Goal: Information Seeking & Learning: Learn about a topic

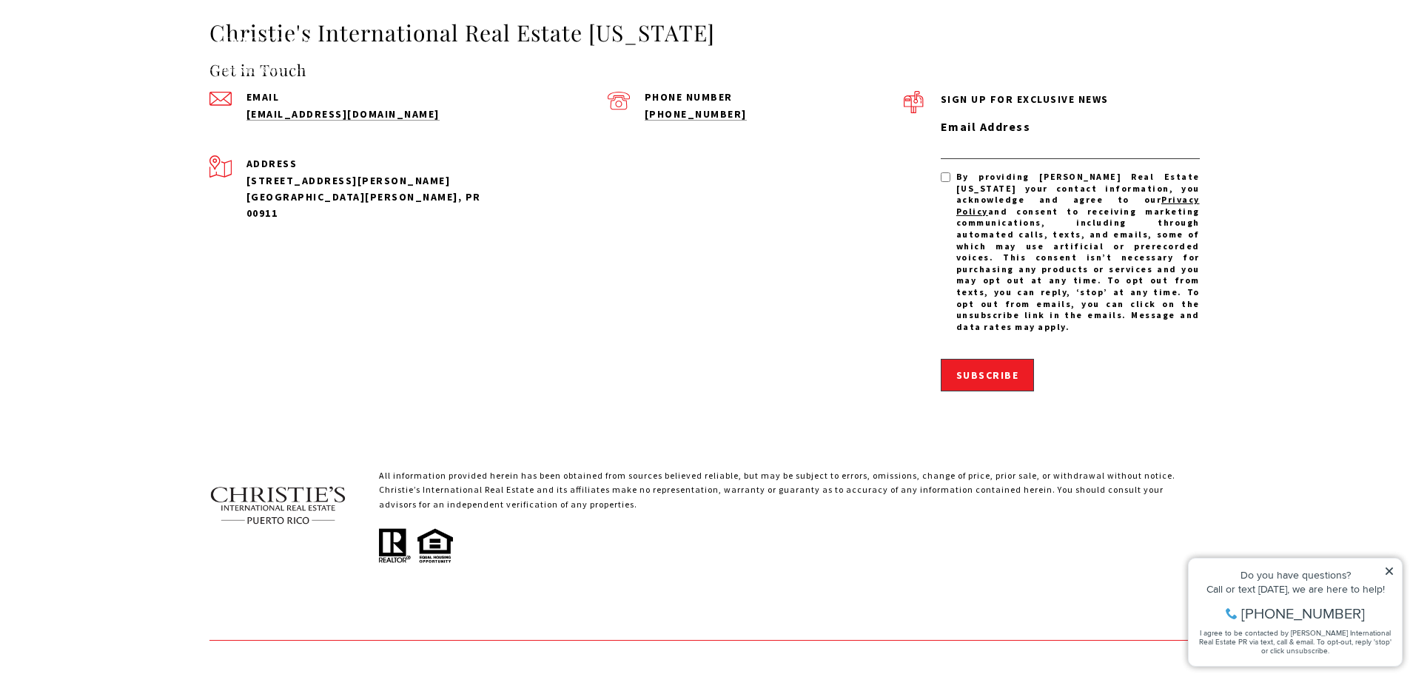
scroll to position [4456, 0]
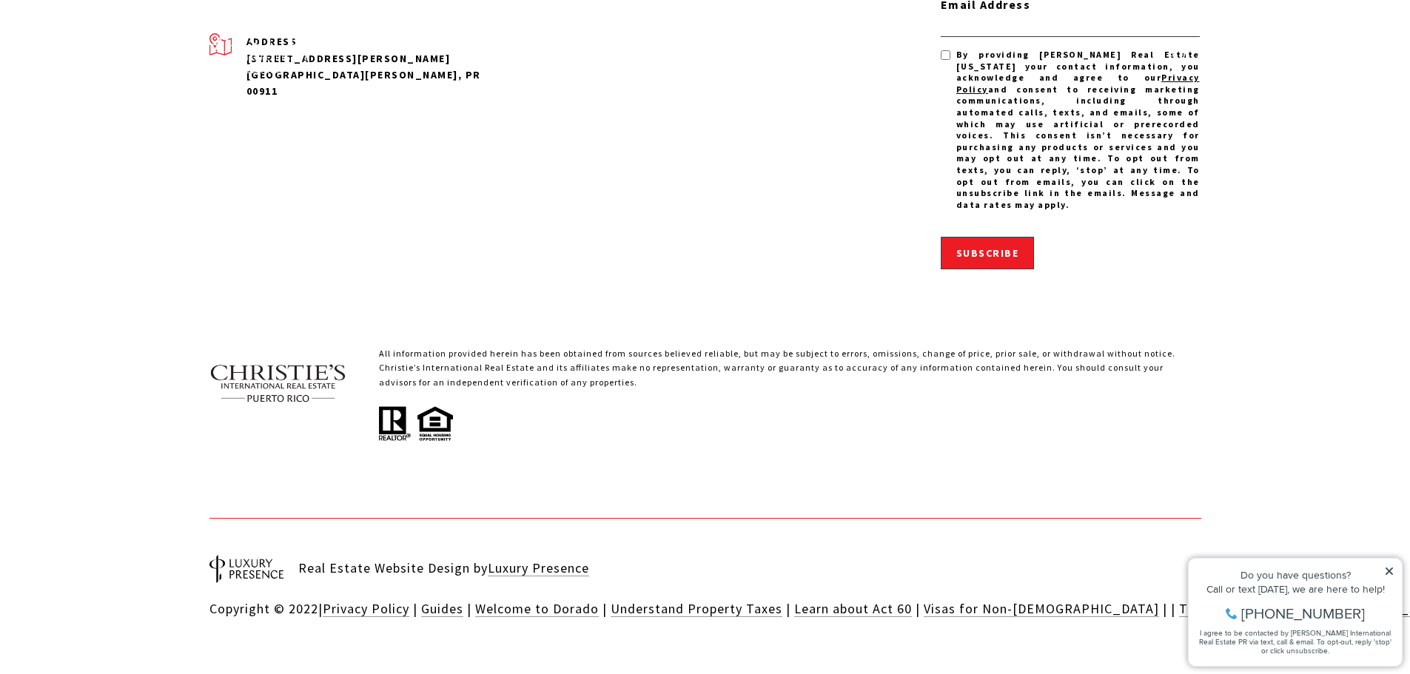
click at [1388, 567] on icon at bounding box center [1389, 571] width 10 height 10
click at [1391, 571] on icon at bounding box center [1389, 571] width 10 height 10
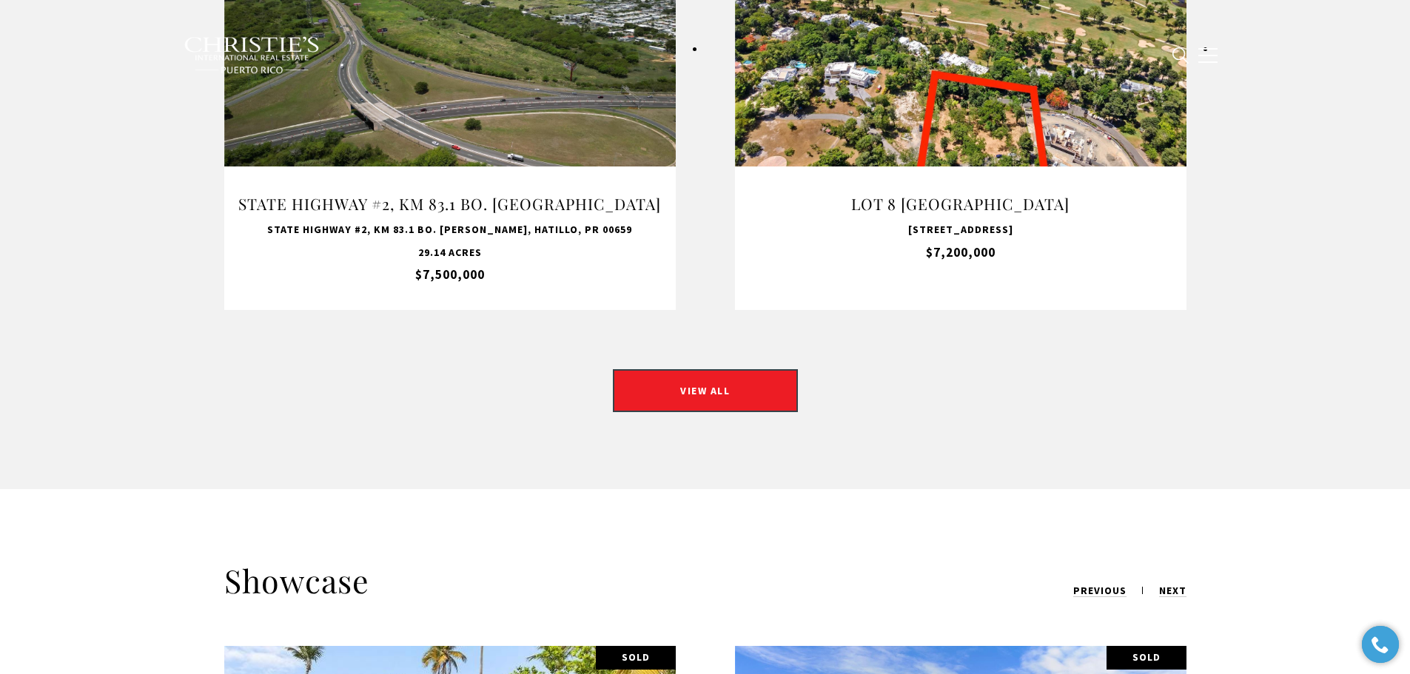
scroll to position [1051, 0]
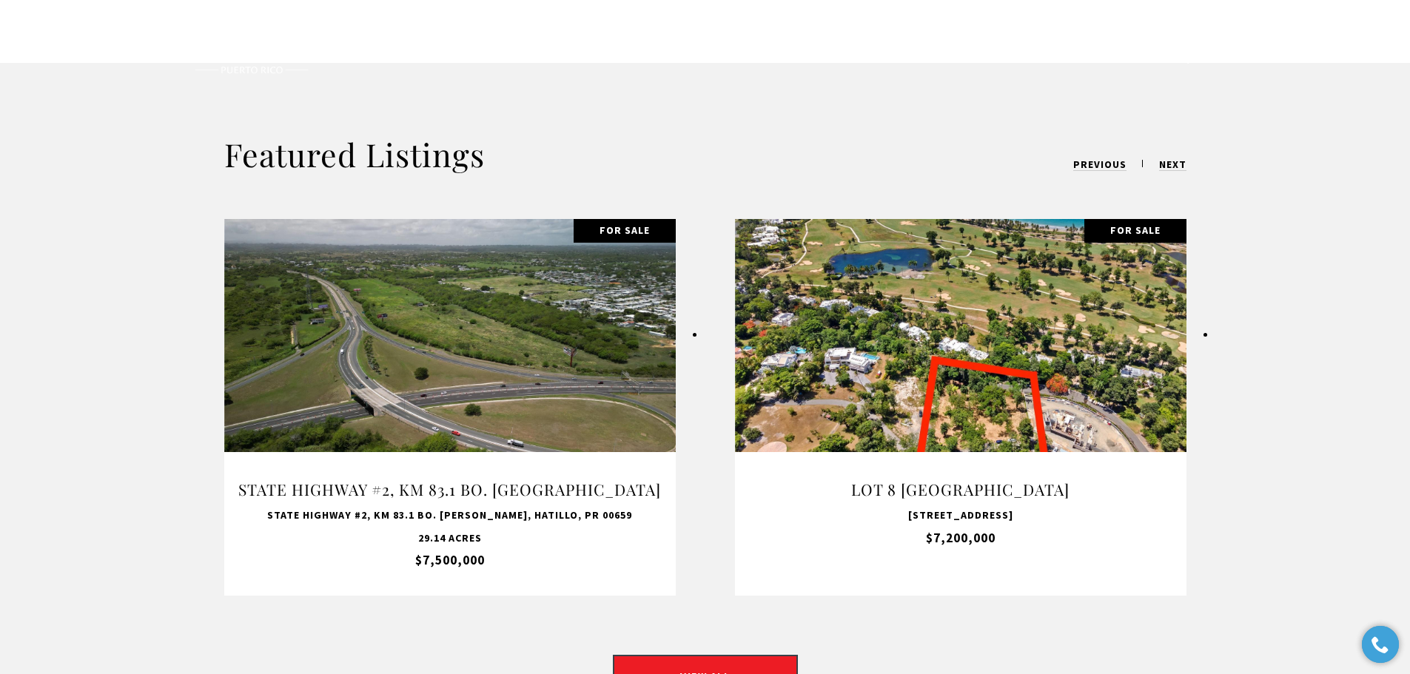
click at [1205, 53] on button "button" at bounding box center [1208, 55] width 38 height 43
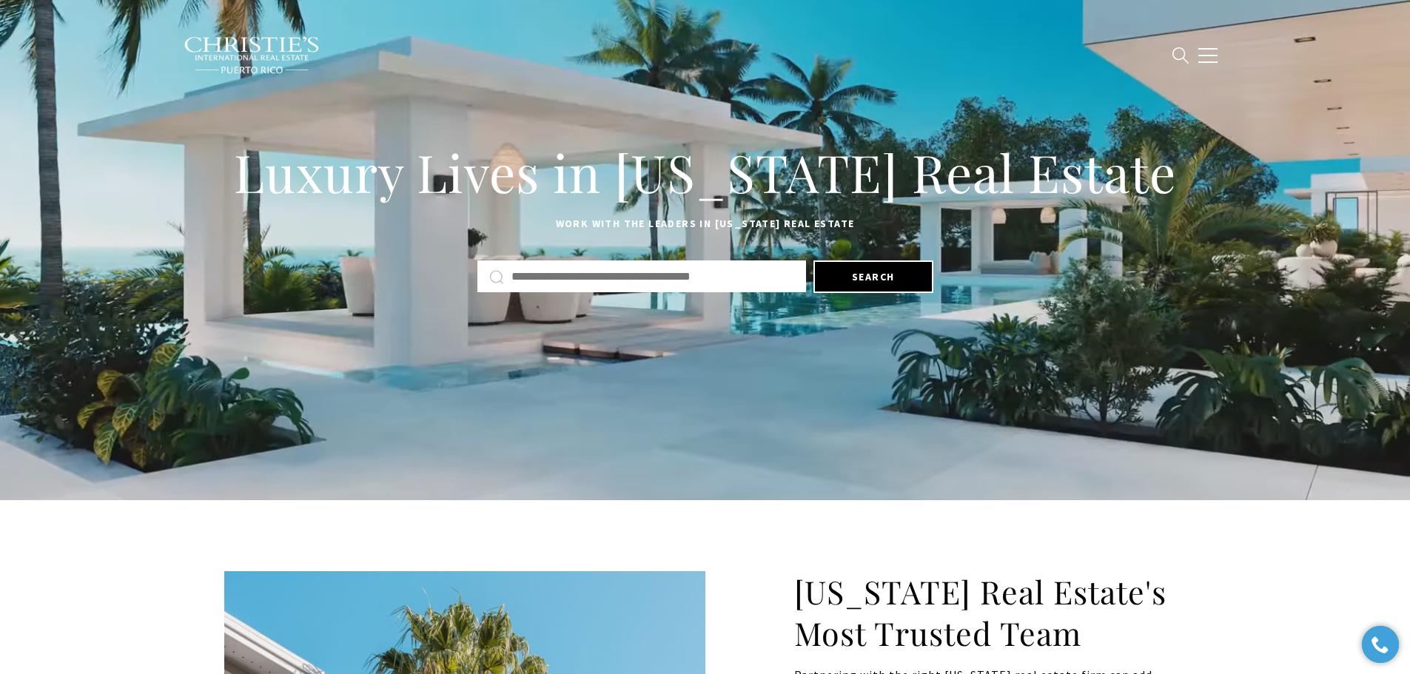
scroll to position [0, 0]
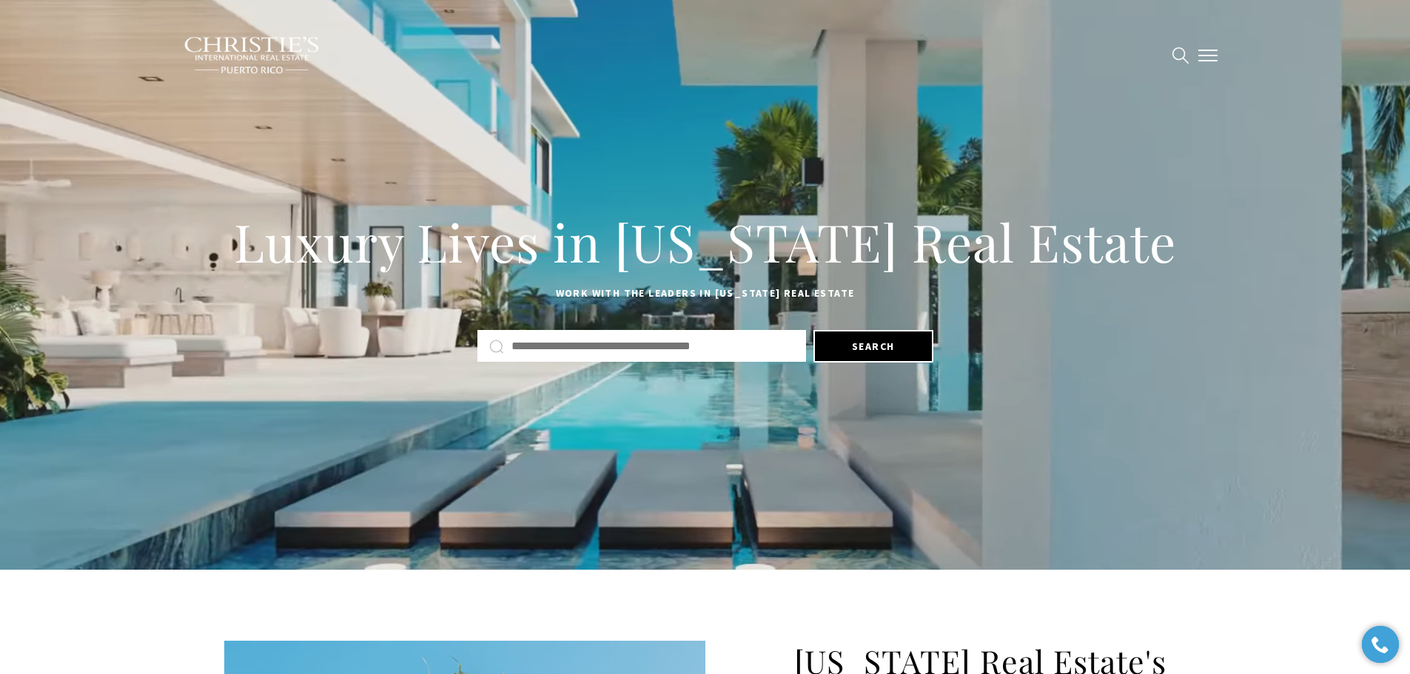
click at [1209, 56] on button "button" at bounding box center [1208, 55] width 38 height 43
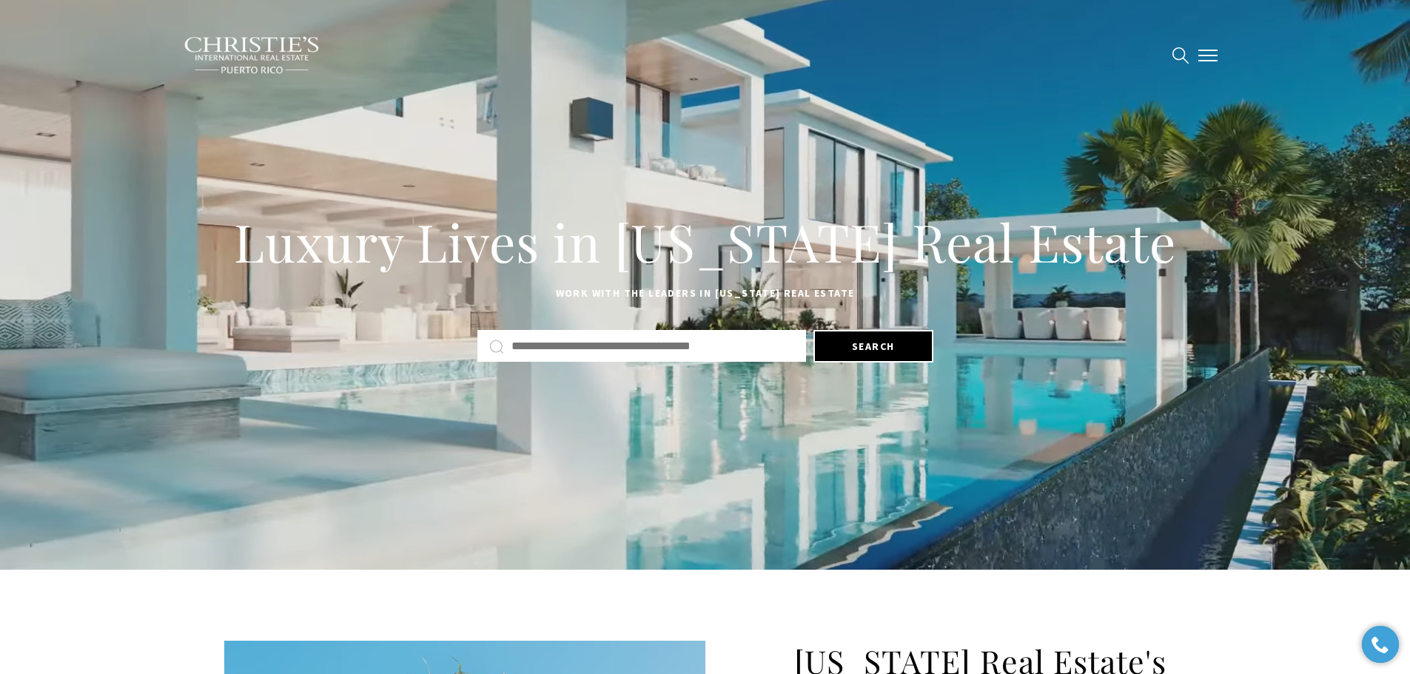
click at [1210, 51] on button "button" at bounding box center [1208, 55] width 38 height 43
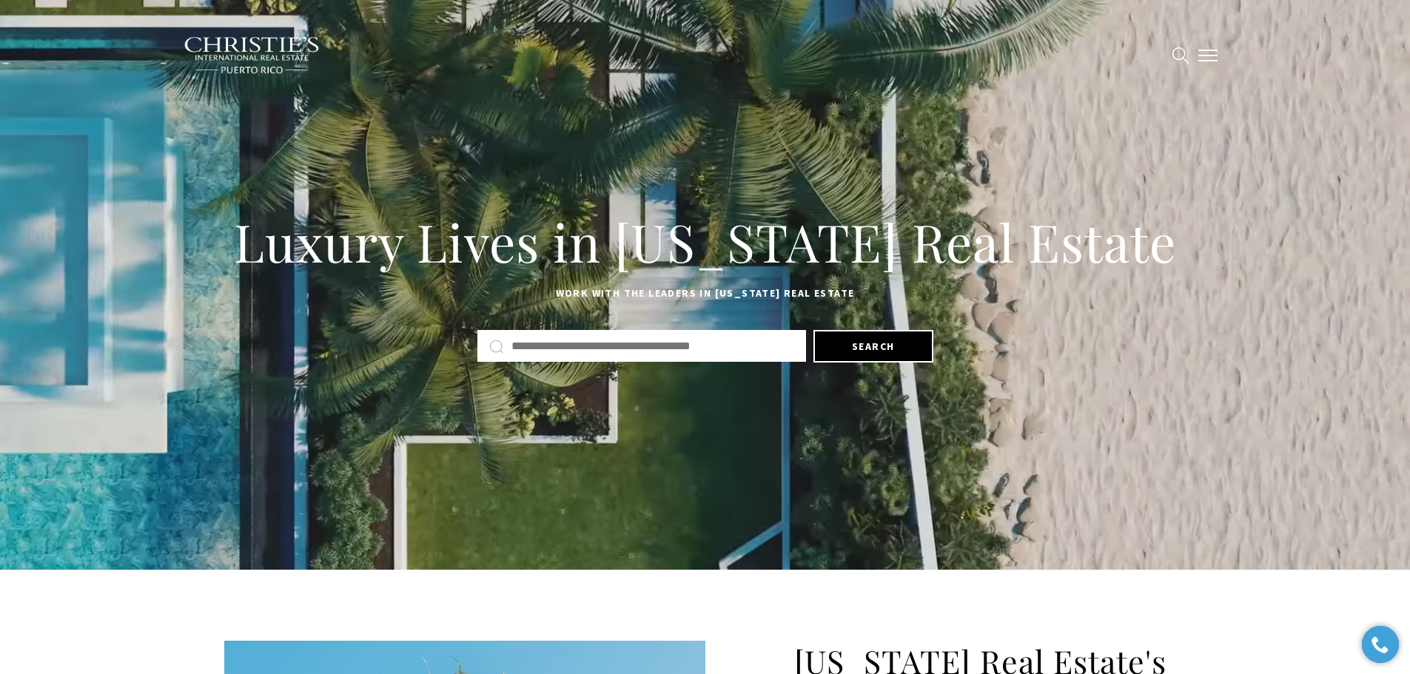
click at [1210, 56] on span "button" at bounding box center [1207, 55] width 19 height 1
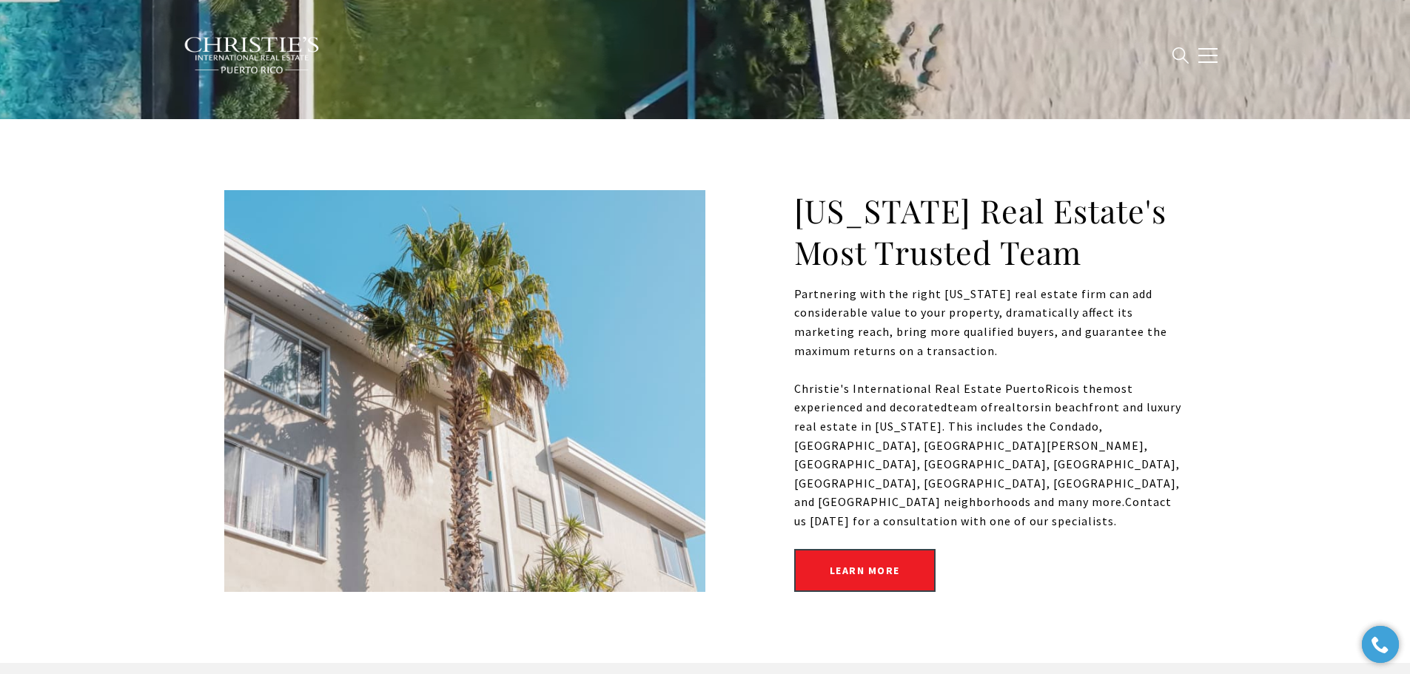
scroll to position [370, 0]
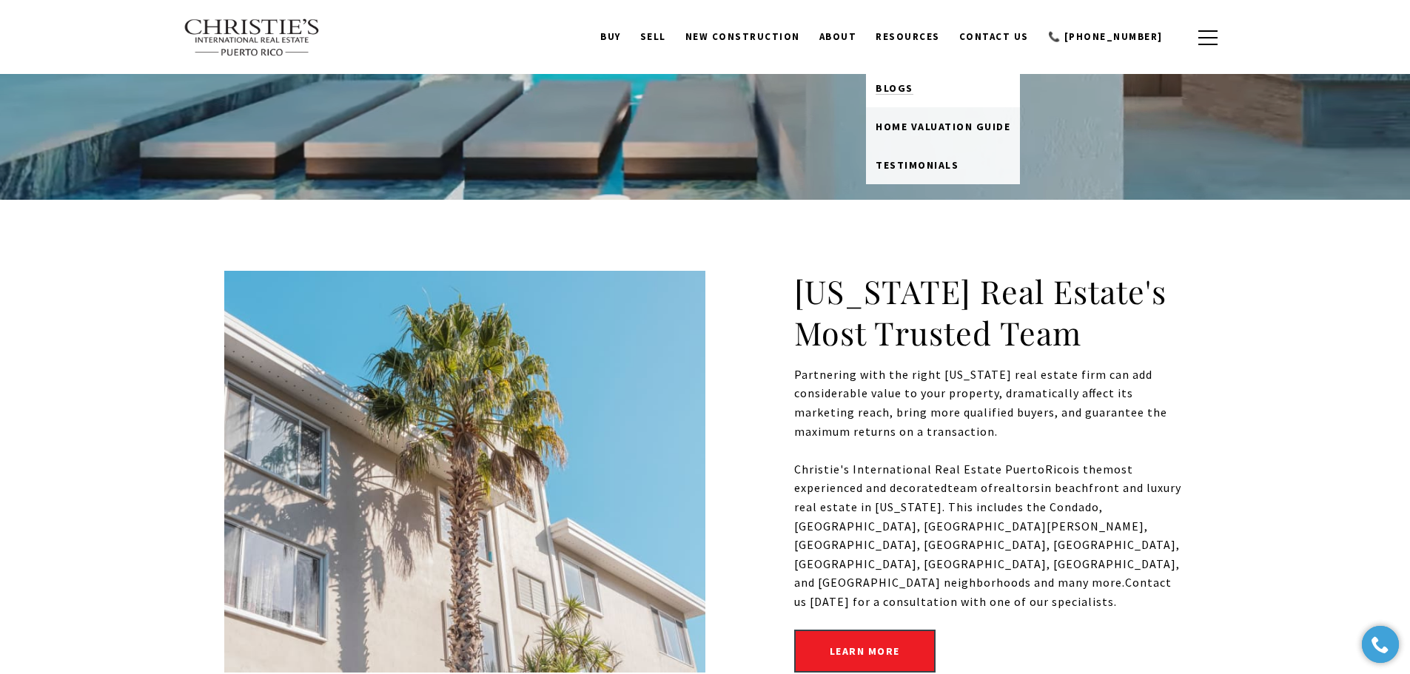
click at [913, 83] on span "Blogs" at bounding box center [895, 87] width 38 height 13
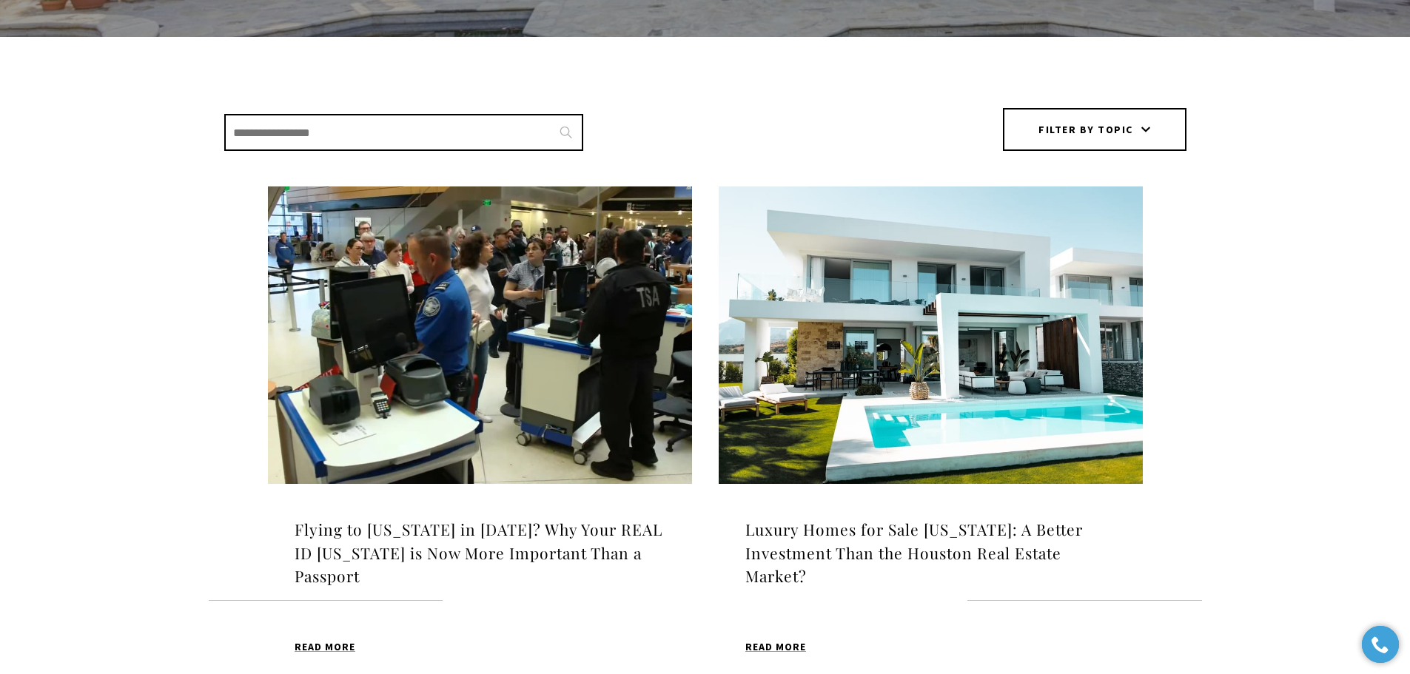
scroll to position [444, 0]
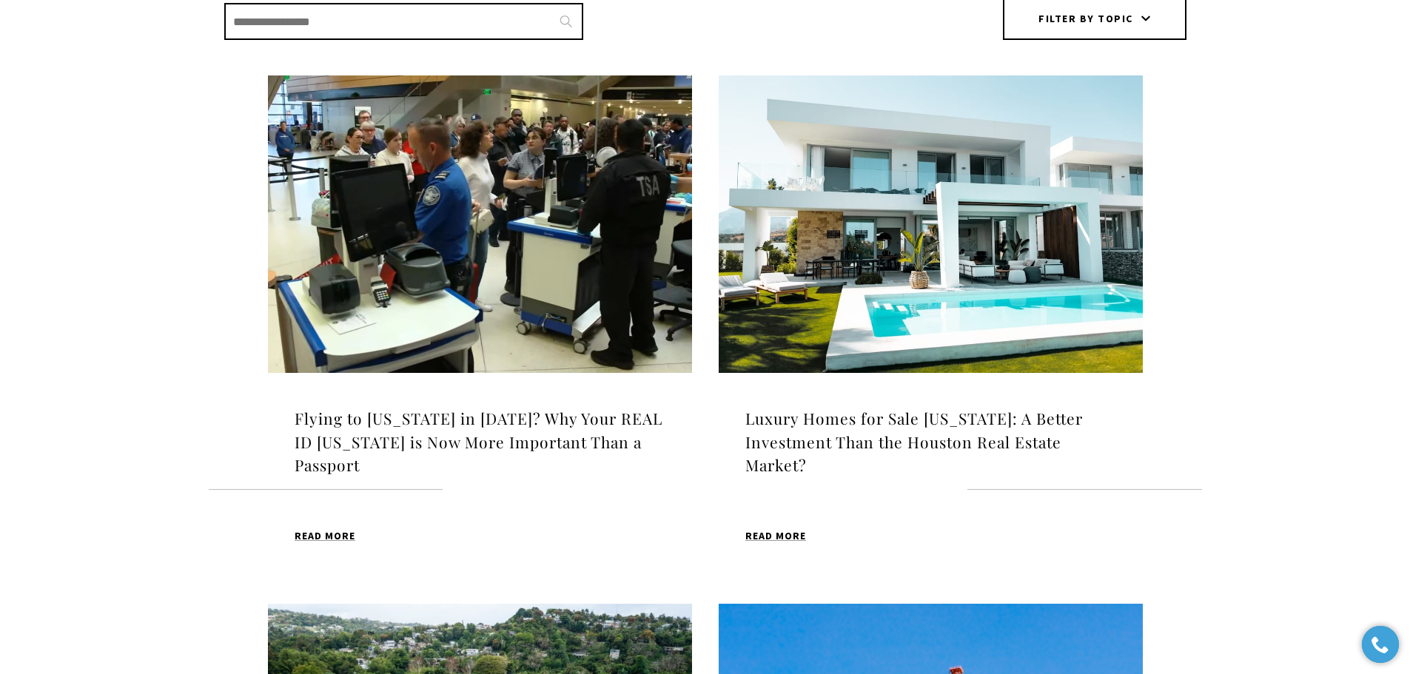
click at [829, 447] on h4 "Luxury Homes for Sale [US_STATE]: A Better Investment Than the Houston Real Est…" at bounding box center [930, 442] width 371 height 70
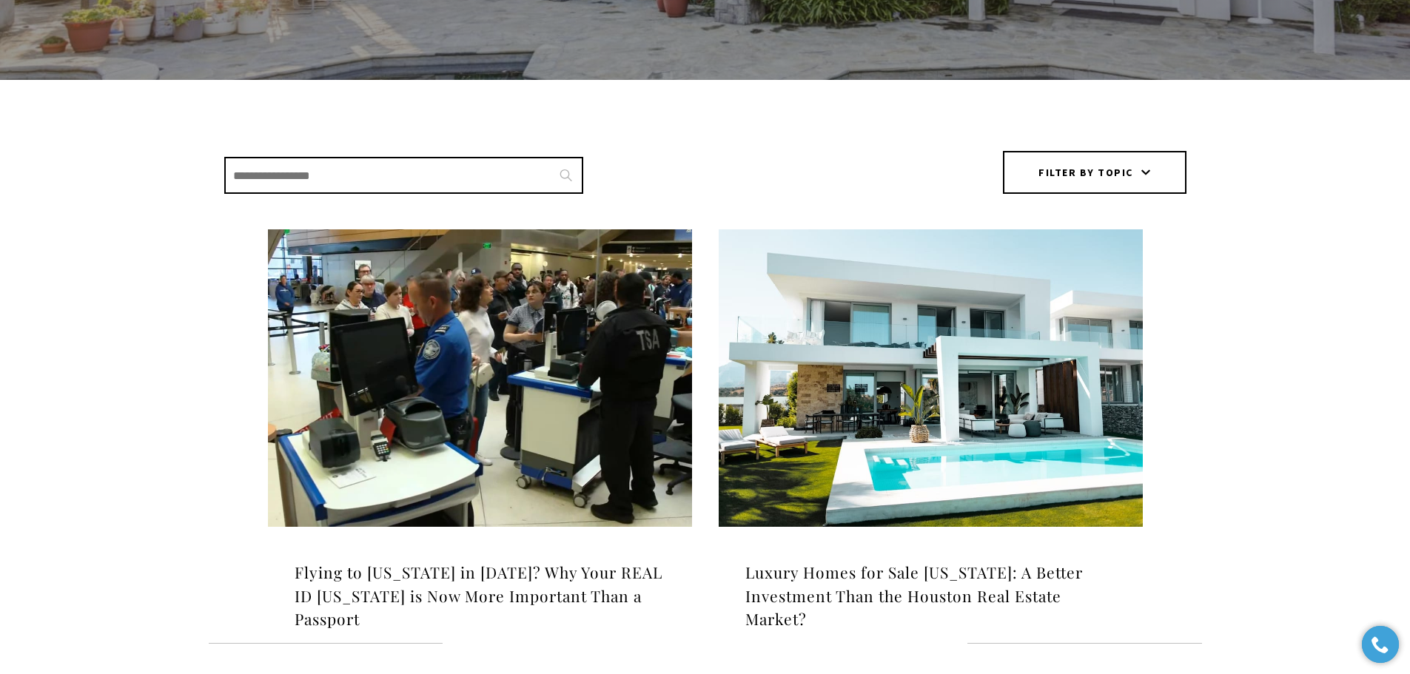
scroll to position [216, 0]
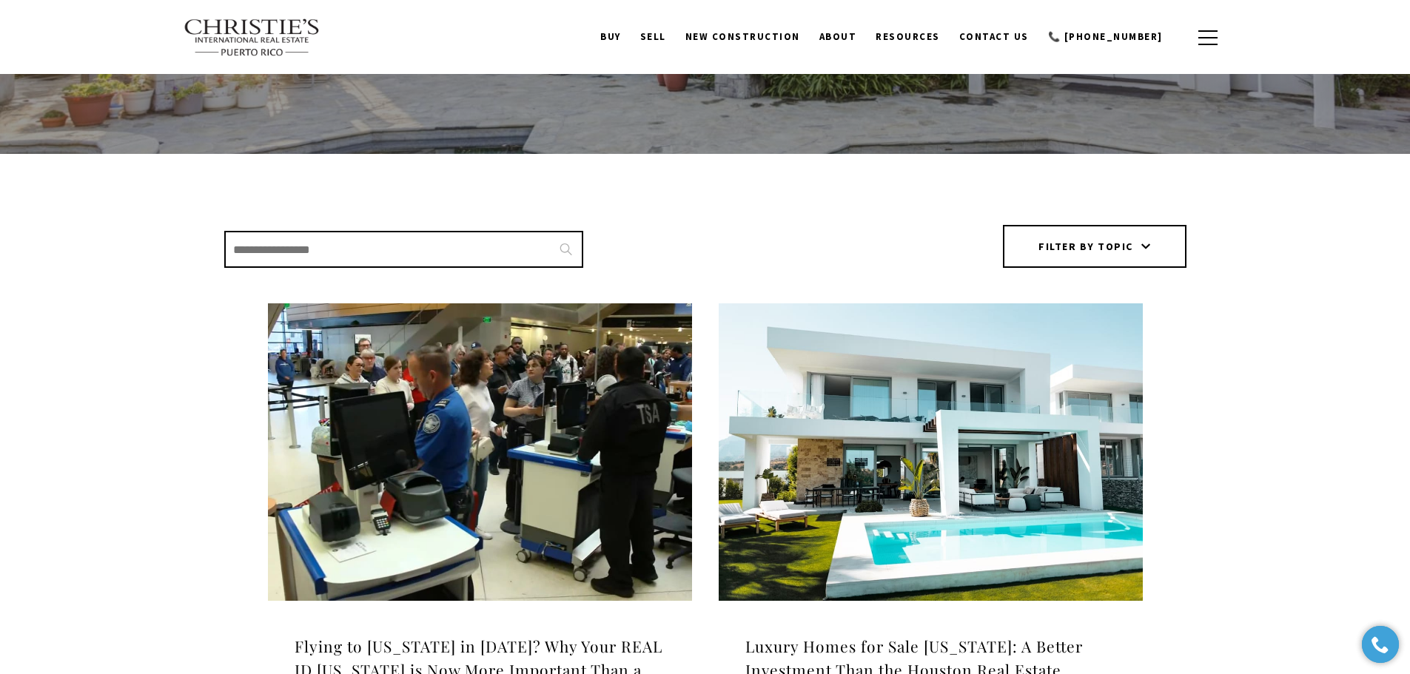
click at [413, 253] on input "Search Blogs" at bounding box center [403, 249] width 359 height 37
paste input "**********"
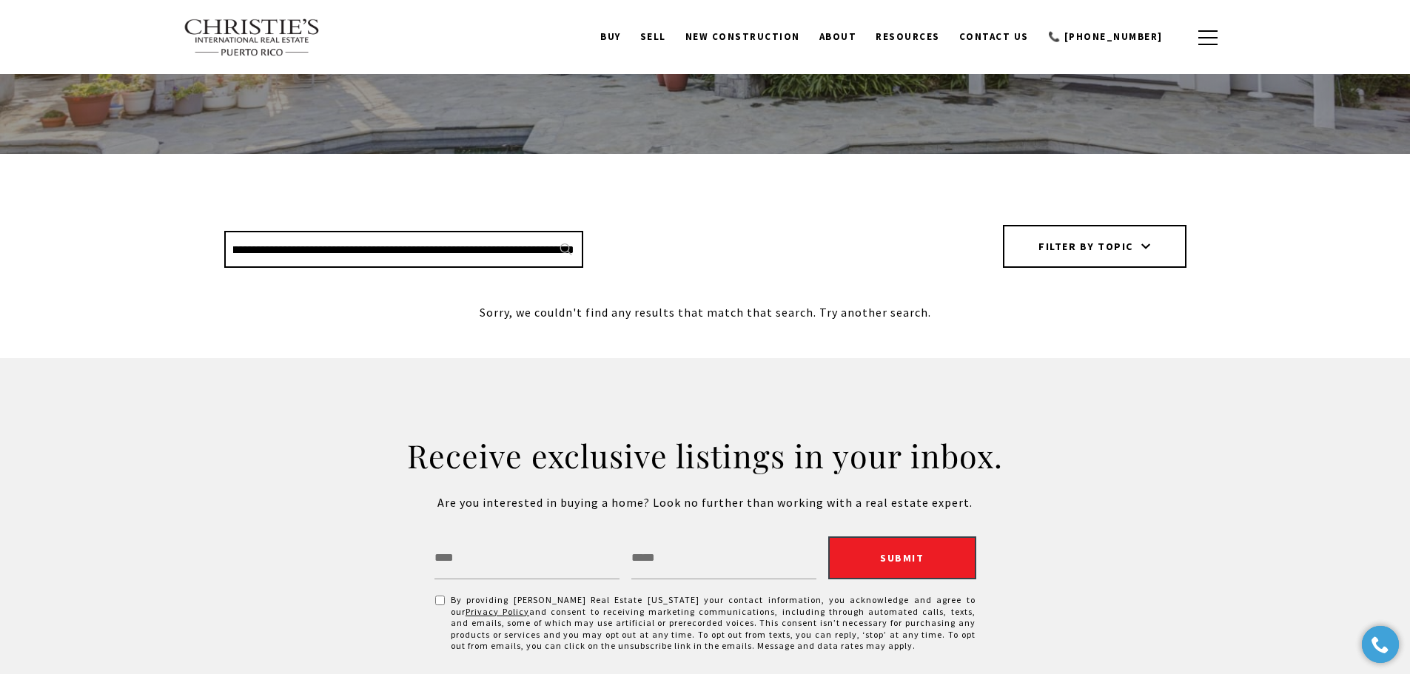
type input "**********"
